Goal: Navigation & Orientation: Find specific page/section

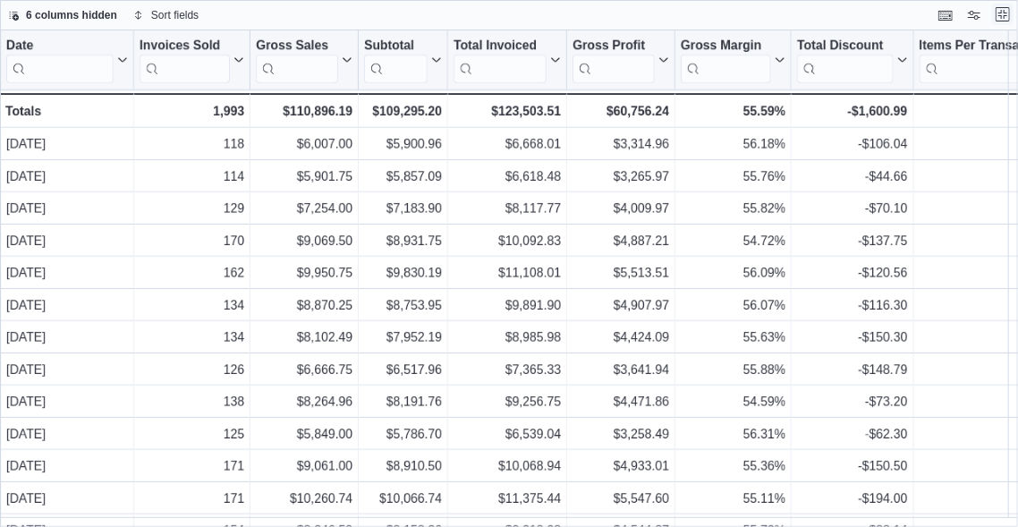
click at [1009, 13] on button "Exit fullscreen" at bounding box center [1002, 14] width 21 height 21
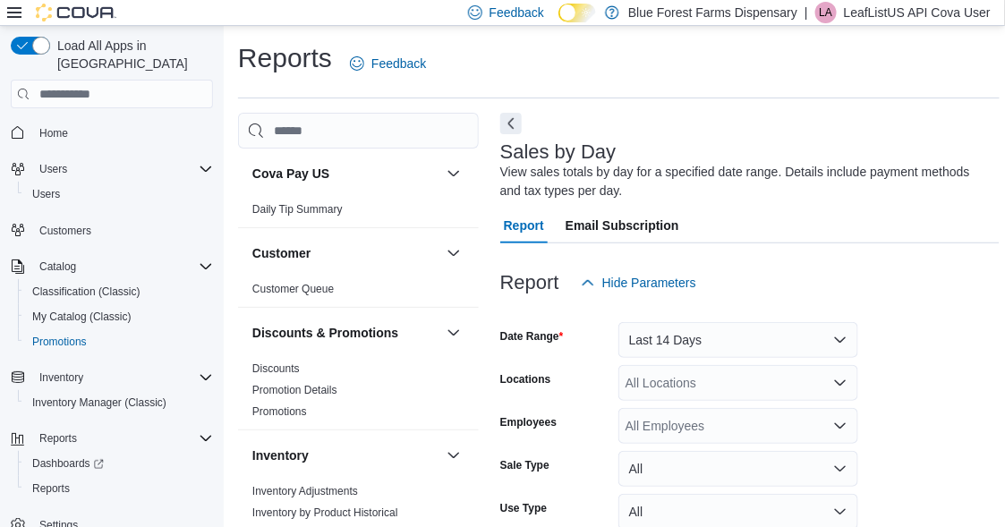
scroll to position [358, 0]
